Goal: Task Accomplishment & Management: Manage account settings

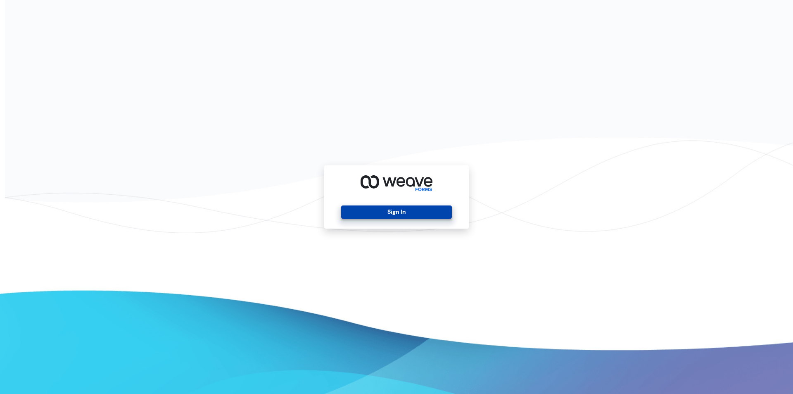
click at [422, 206] on button "Sign In" at bounding box center [396, 211] width 110 height 13
click at [413, 212] on button "Sign In" at bounding box center [396, 211] width 110 height 13
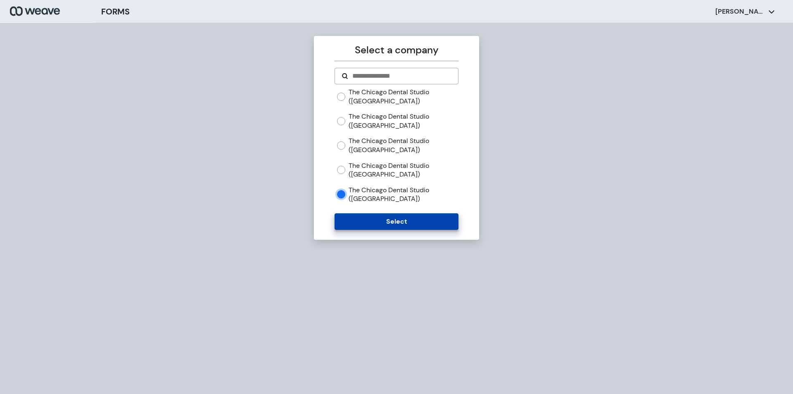
click at [419, 220] on button "Select" at bounding box center [396, 221] width 123 height 17
